Goal: Information Seeking & Learning: Learn about a topic

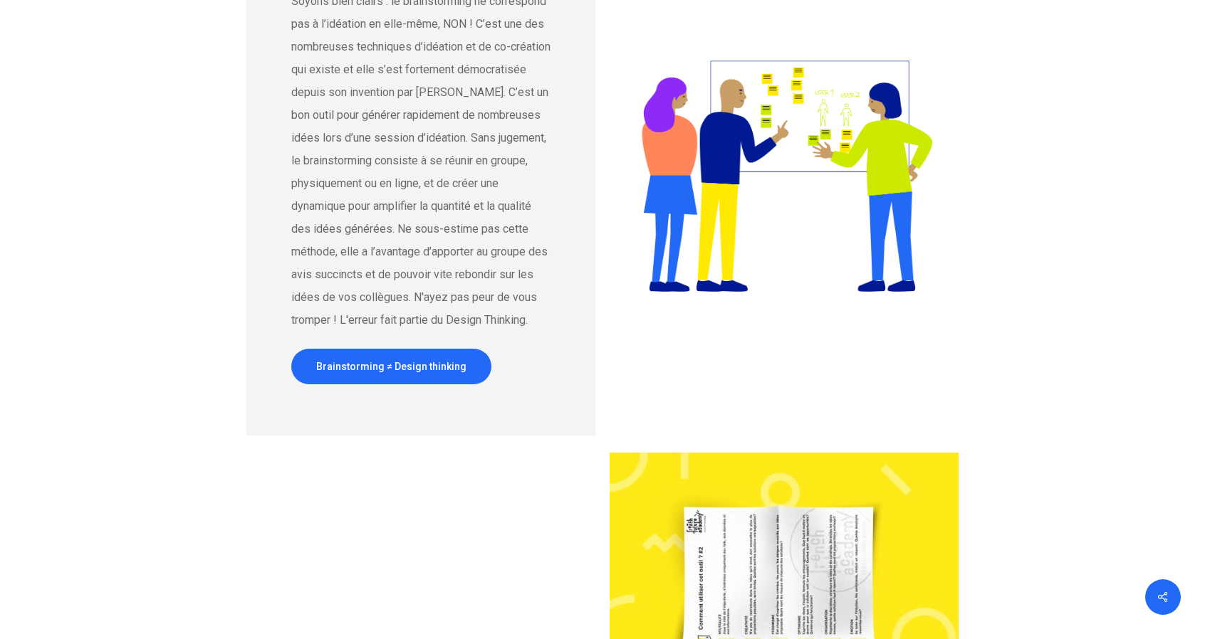
scroll to position [1851, 0]
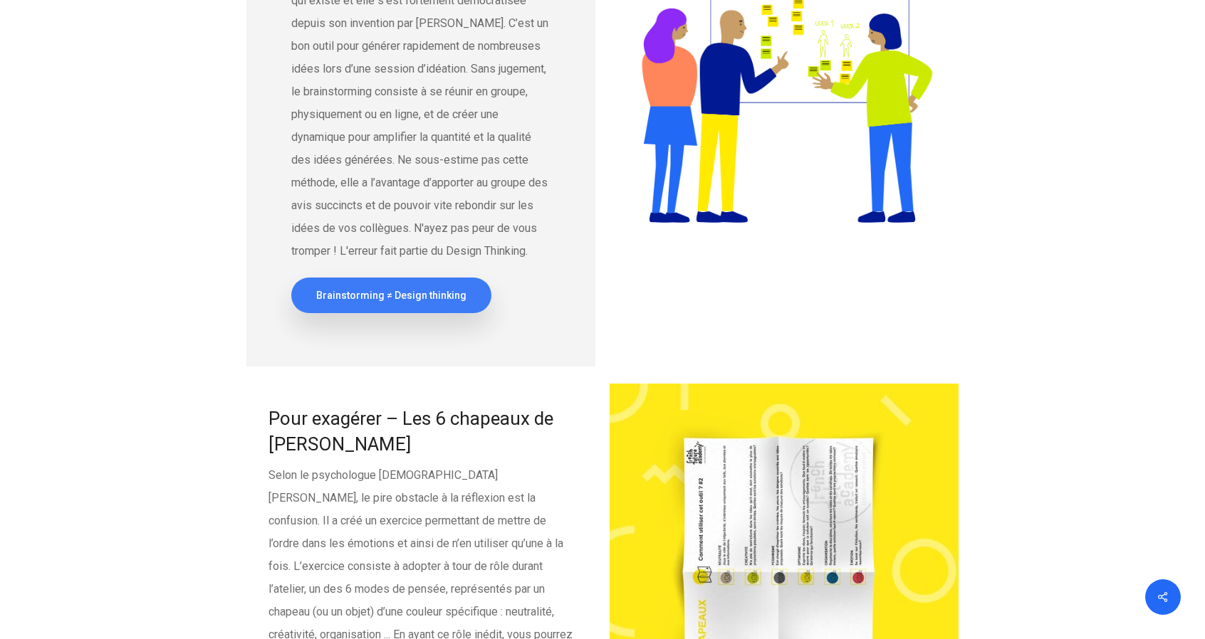
click at [397, 303] on span "Brainstorming ≠ Design thinking" at bounding box center [391, 295] width 150 height 14
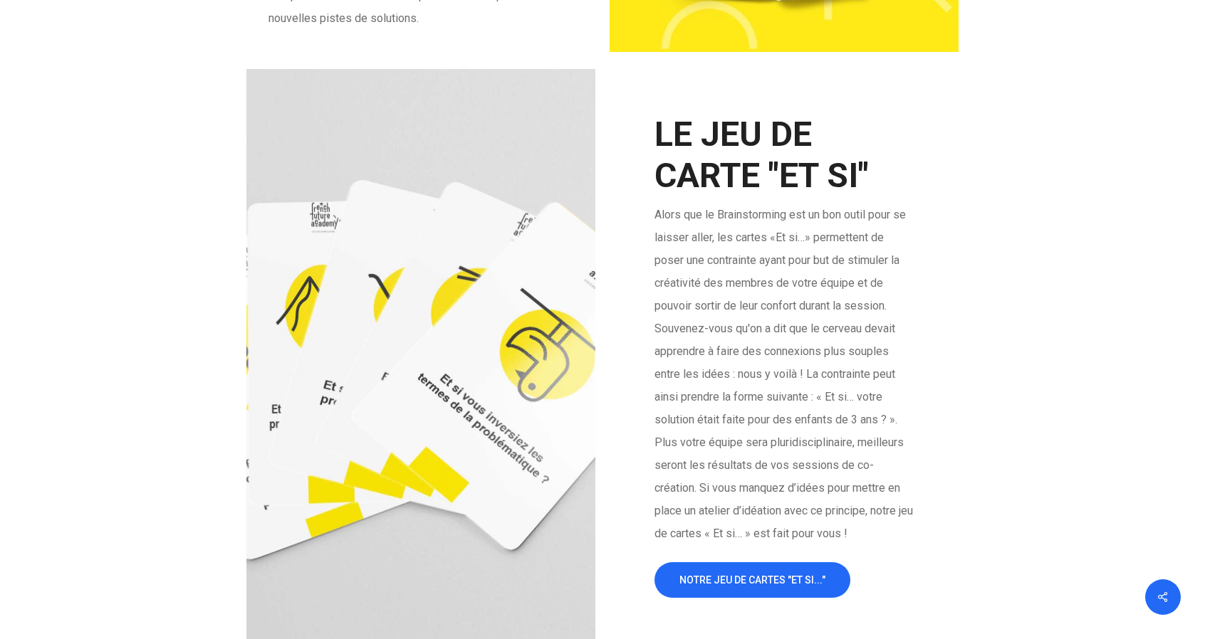
scroll to position [2563, 0]
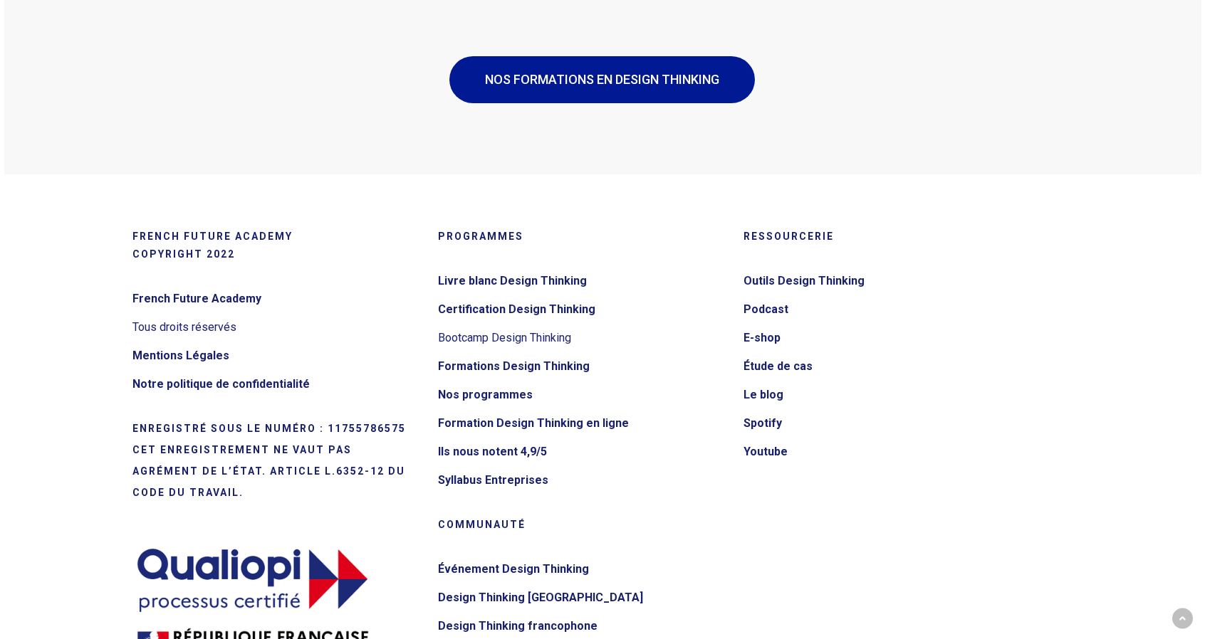
scroll to position [2776, 0]
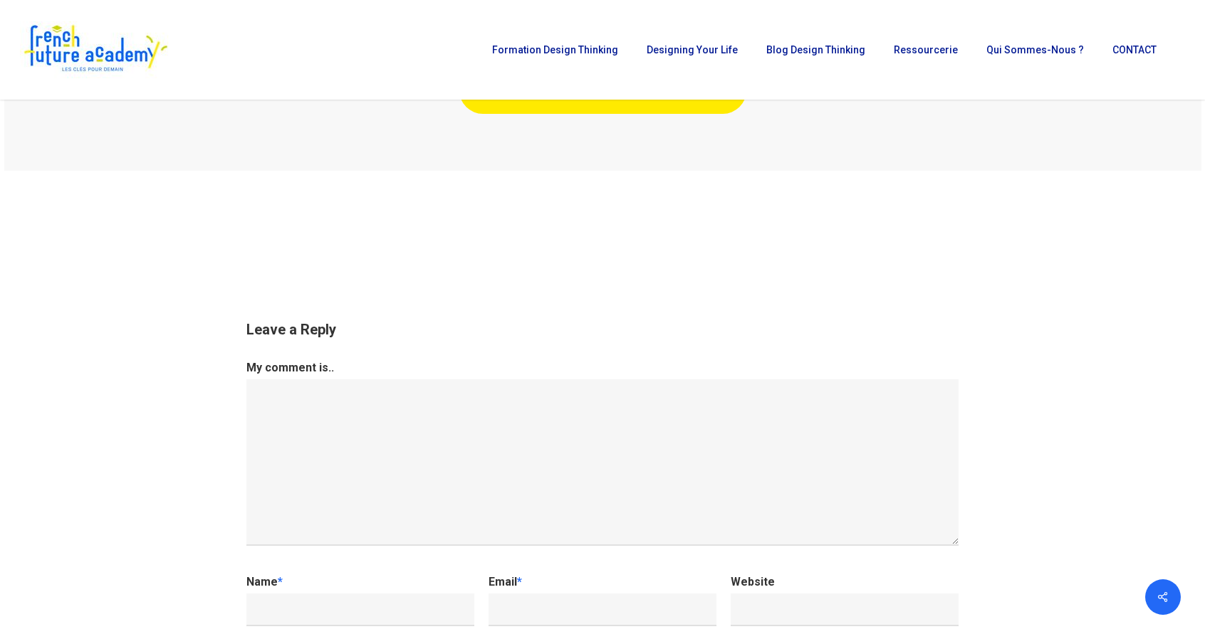
scroll to position [4343, 0]
